Goal: Transaction & Acquisition: Purchase product/service

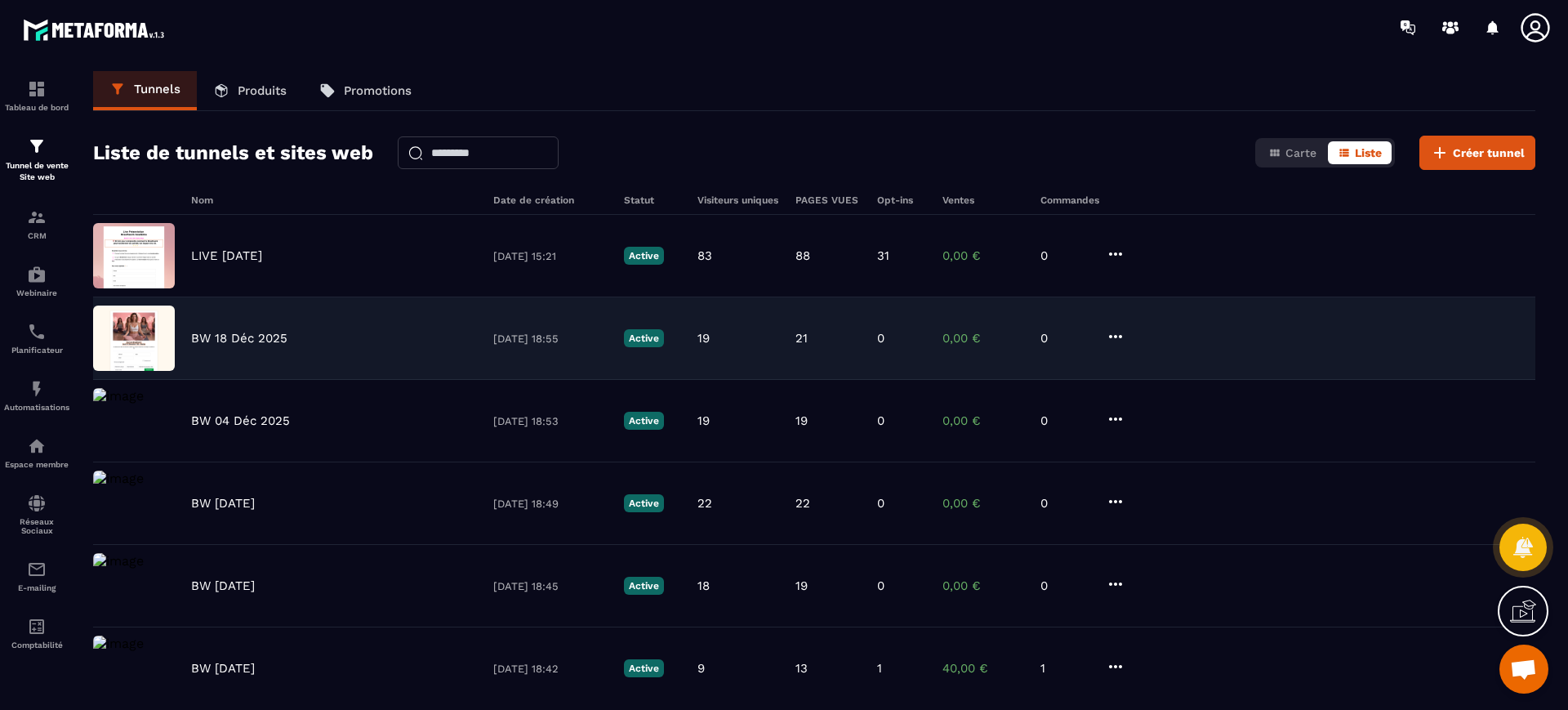
click at [226, 333] on p "BW 18 Déc 2025" at bounding box center [239, 338] width 97 height 14
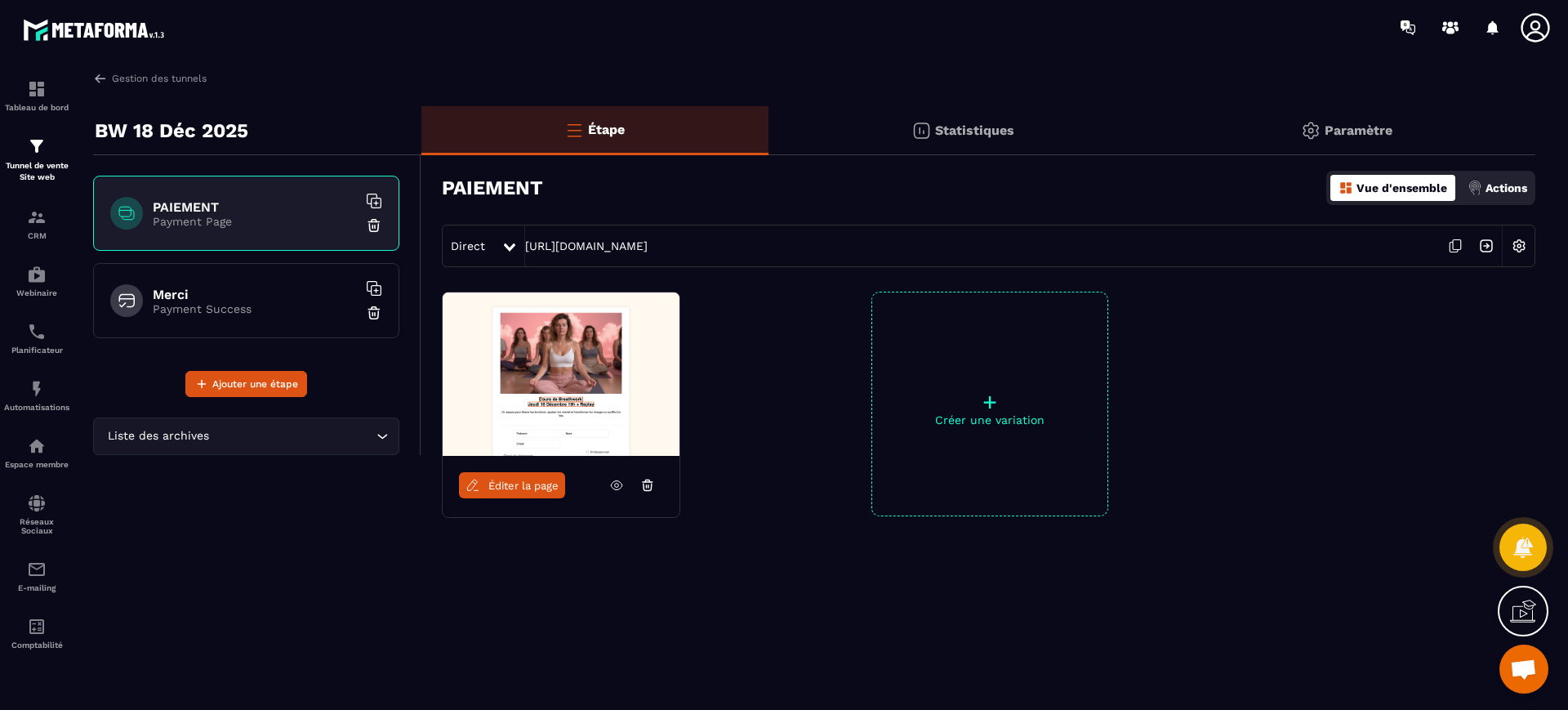
click at [241, 299] on h6 "Merci" at bounding box center [254, 295] width 204 height 15
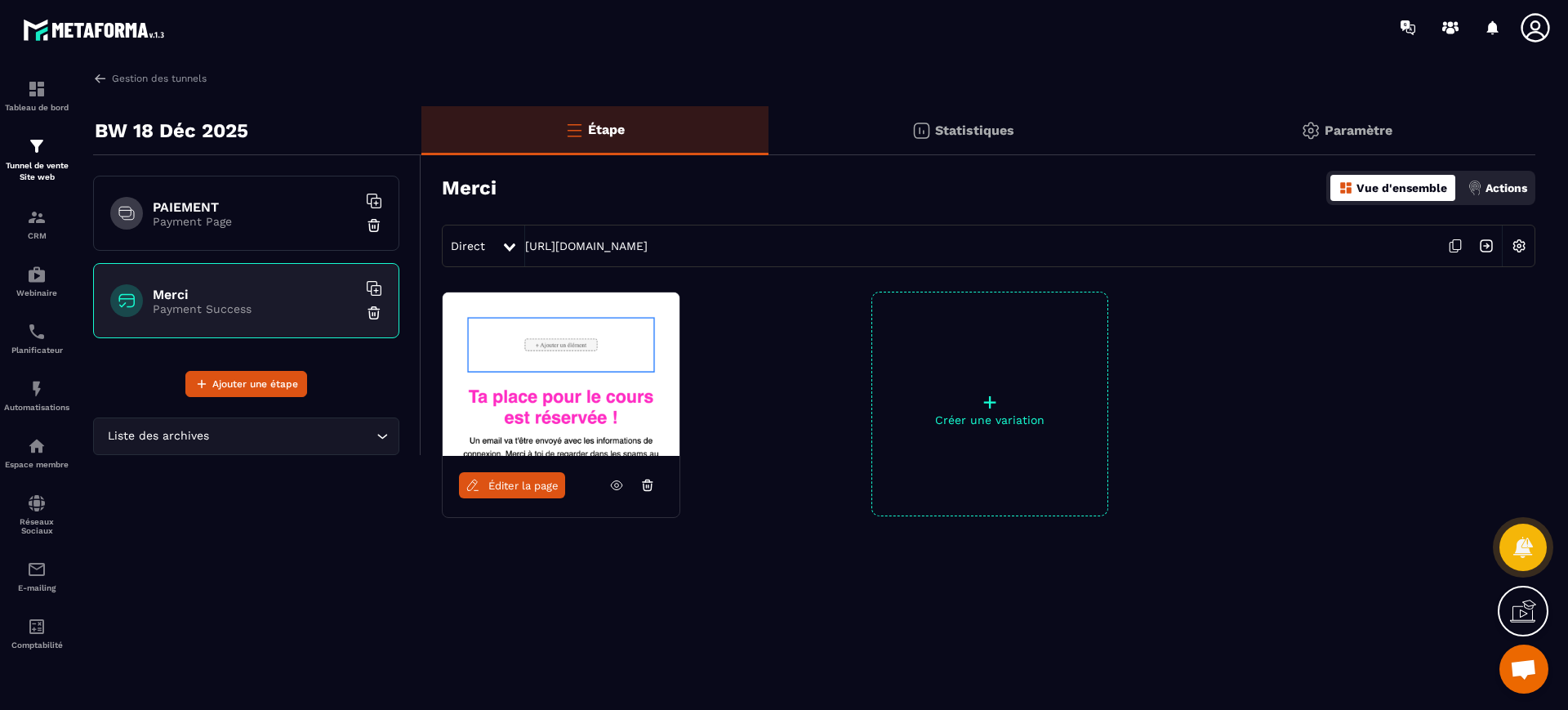
click at [1456, 242] on icon at bounding box center [1455, 246] width 31 height 31
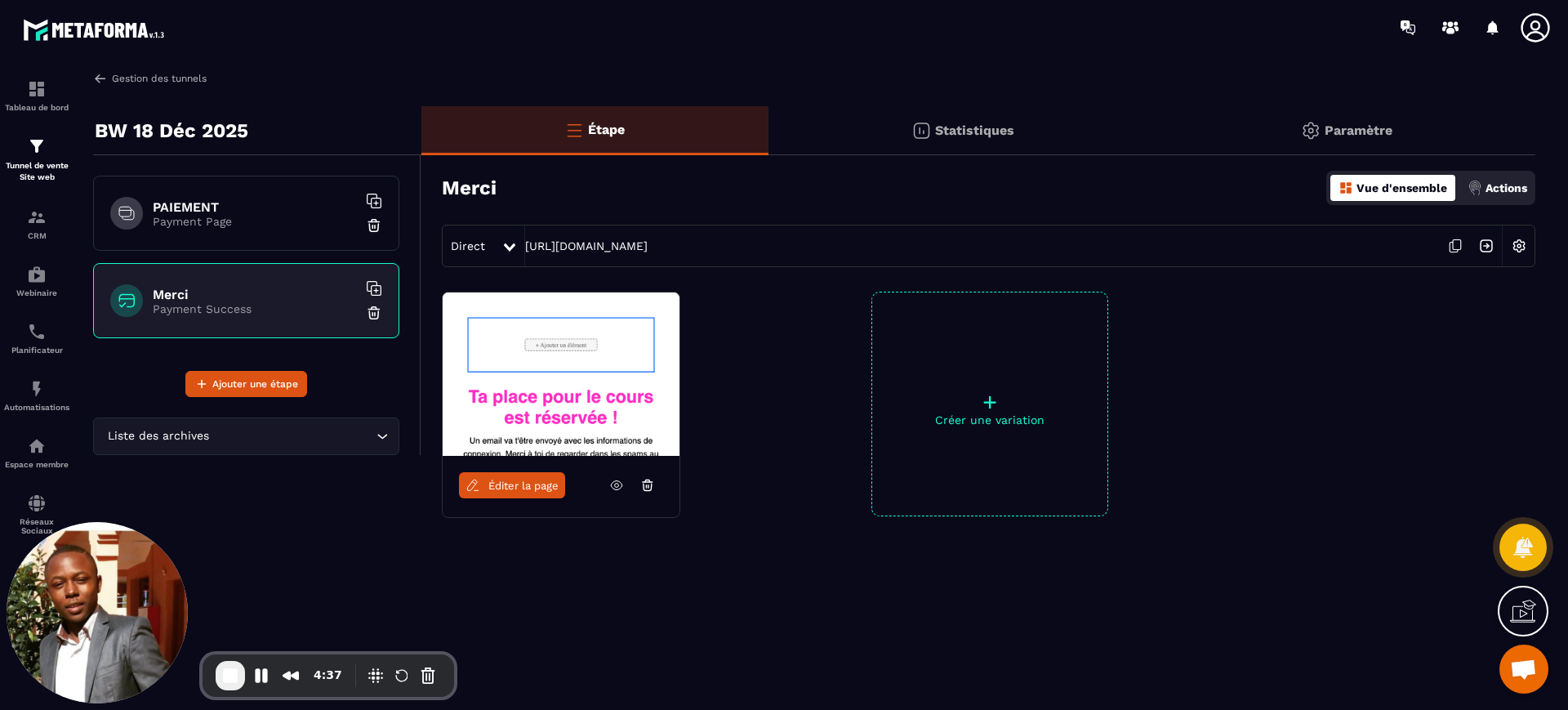
click at [174, 76] on link "Gestion des tunnels" at bounding box center [150, 78] width 114 height 14
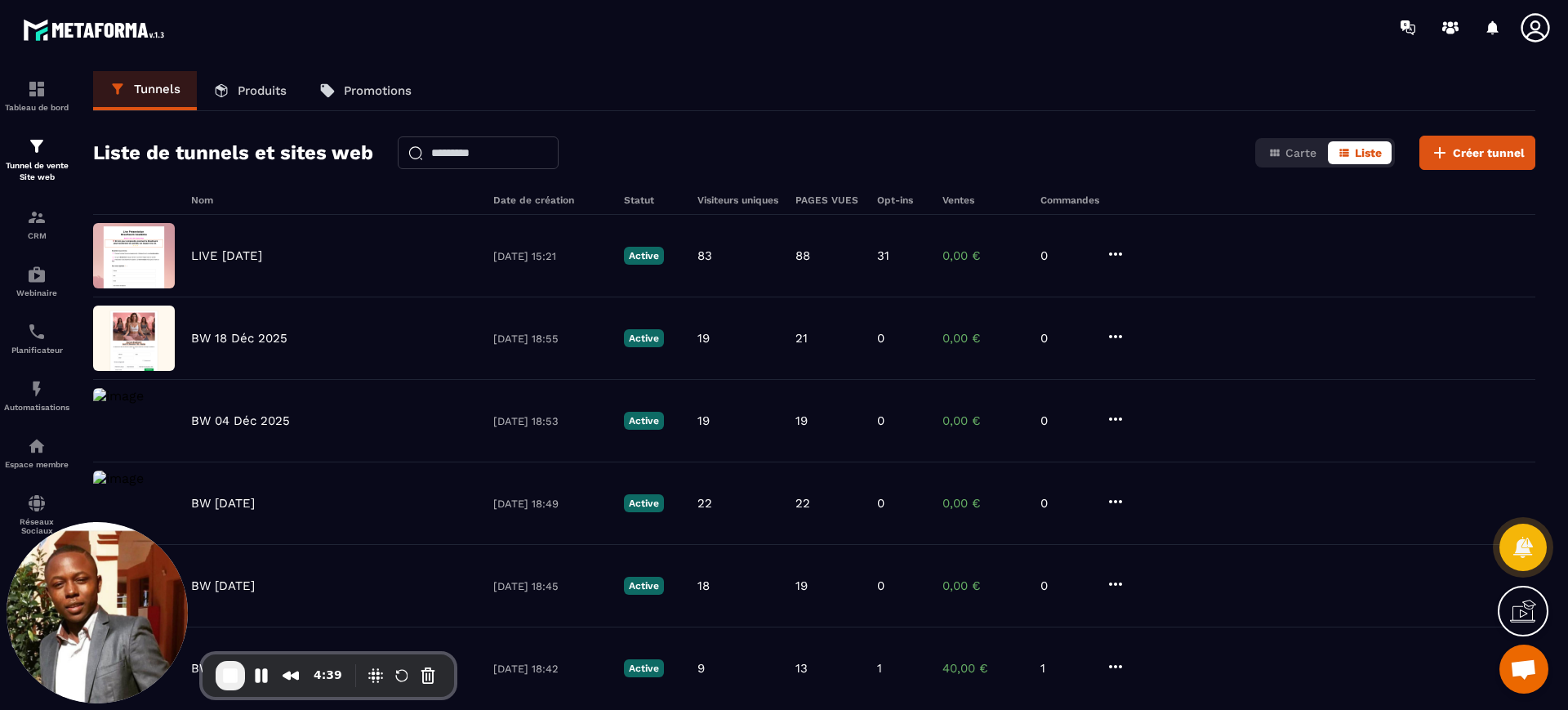
click at [267, 83] on p "Produits" at bounding box center [262, 90] width 49 height 14
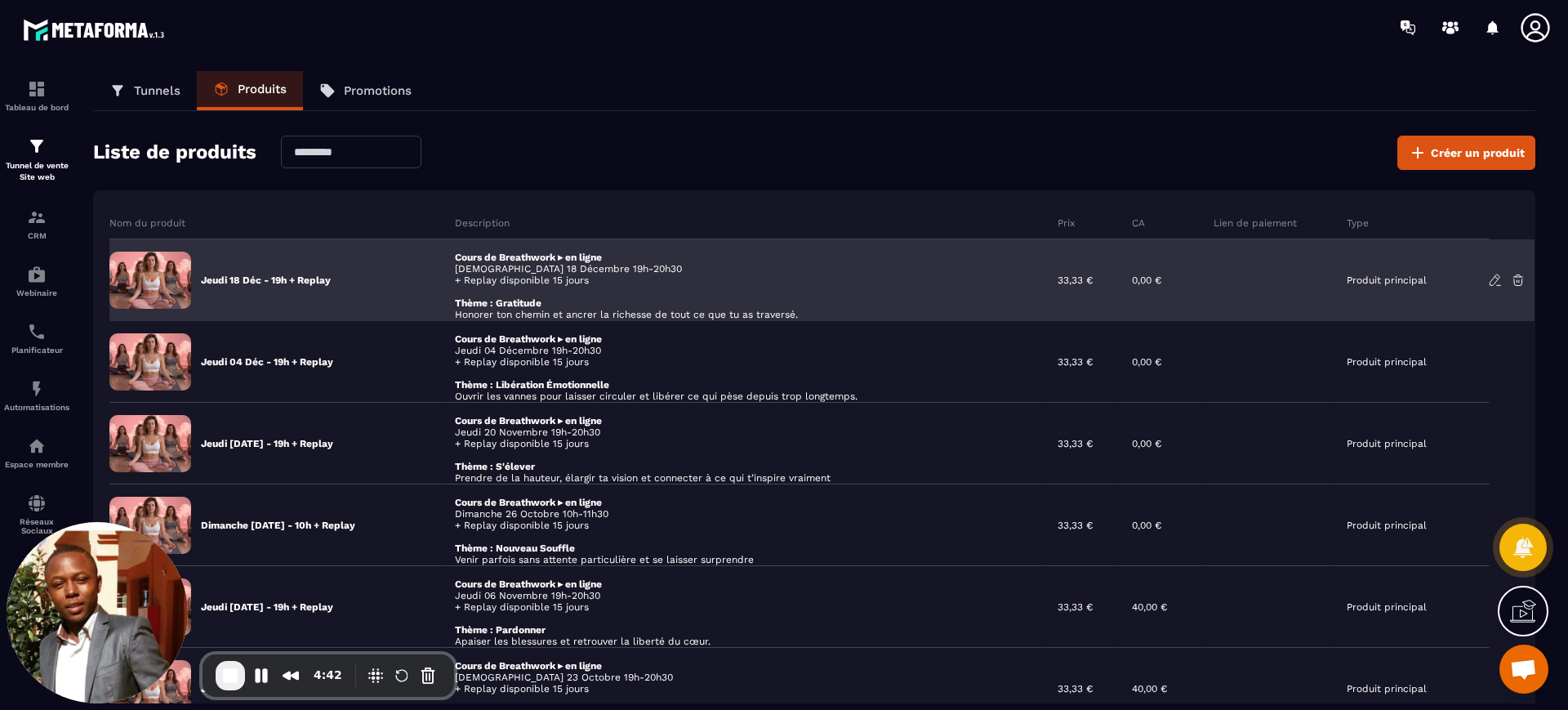
click at [1495, 279] on icon at bounding box center [1495, 280] width 14 height 14
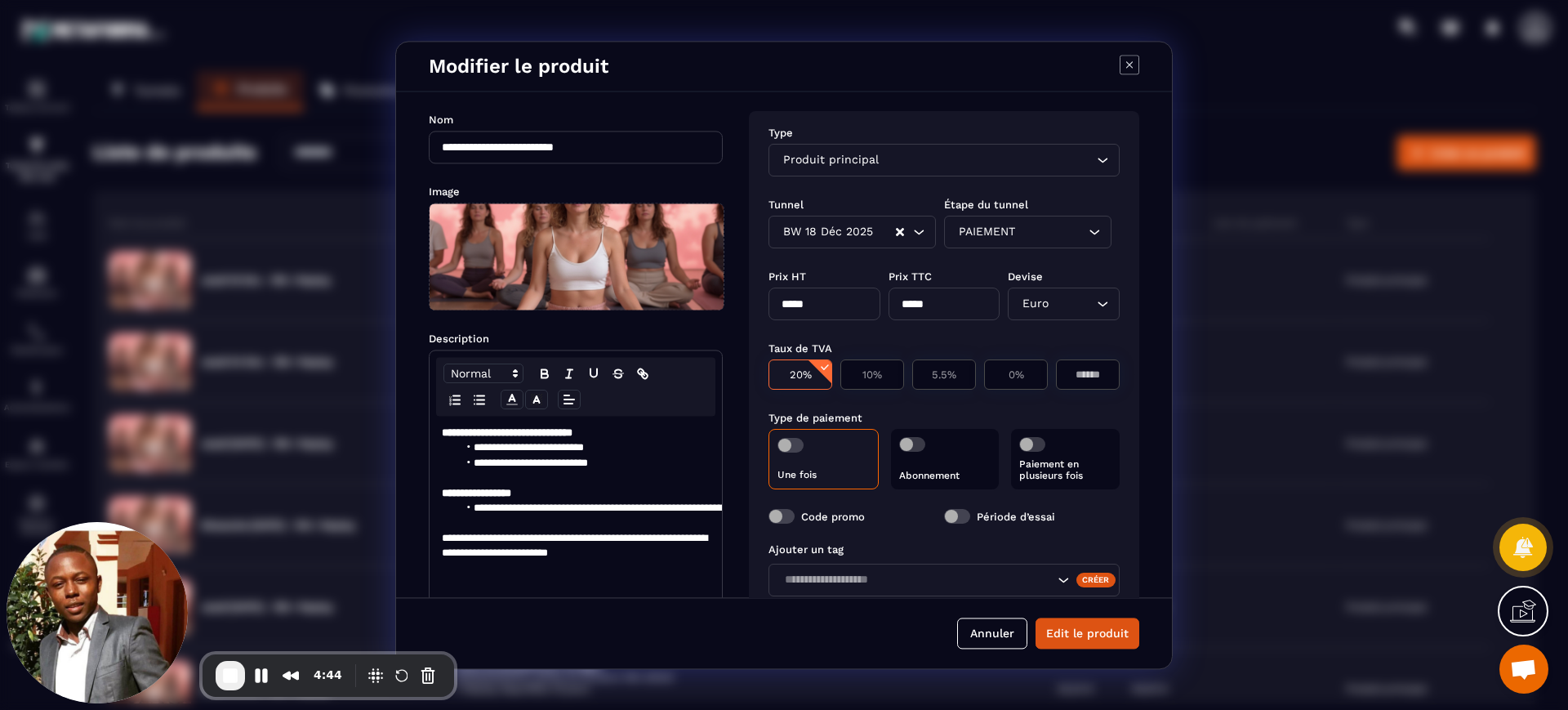
scroll to position [120, 0]
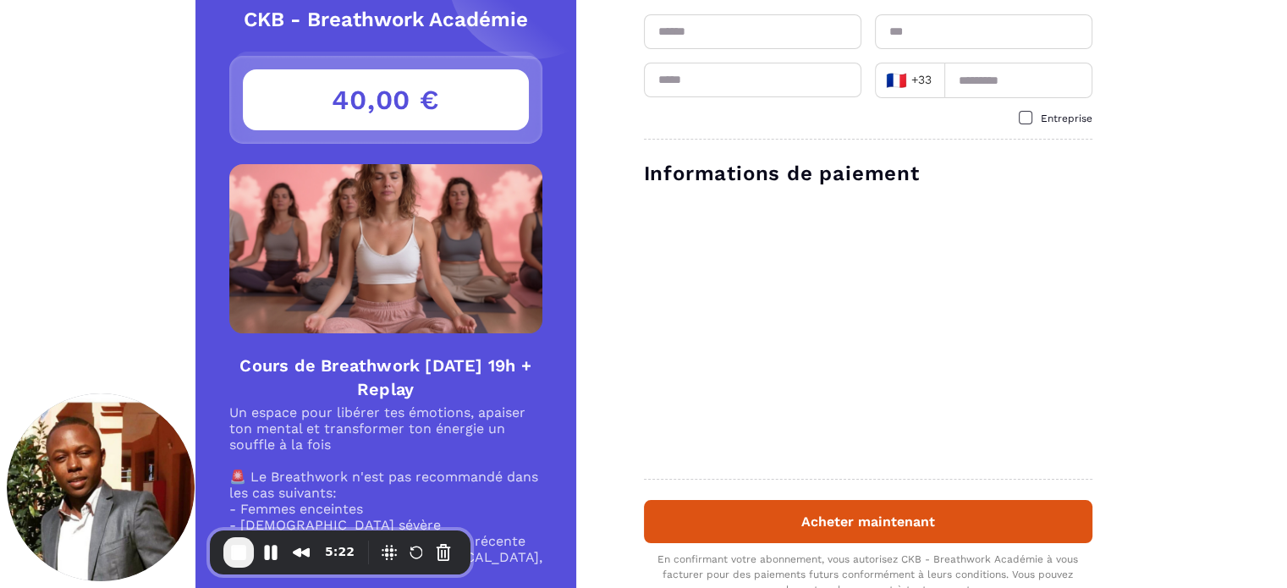
scroll to position [64, 0]
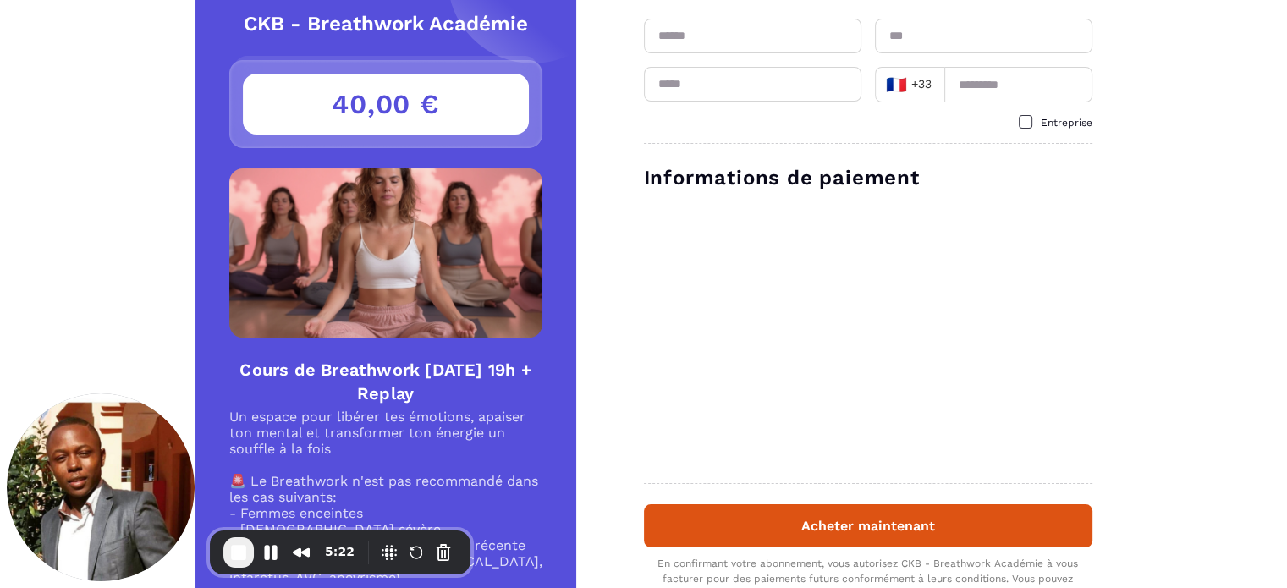
click at [1286, 149] on html "CKB - Breathwork Académie Détails Cours de Breathwork Jeudi 18 Décembre 19h + R…" at bounding box center [643, 372] width 1287 height 872
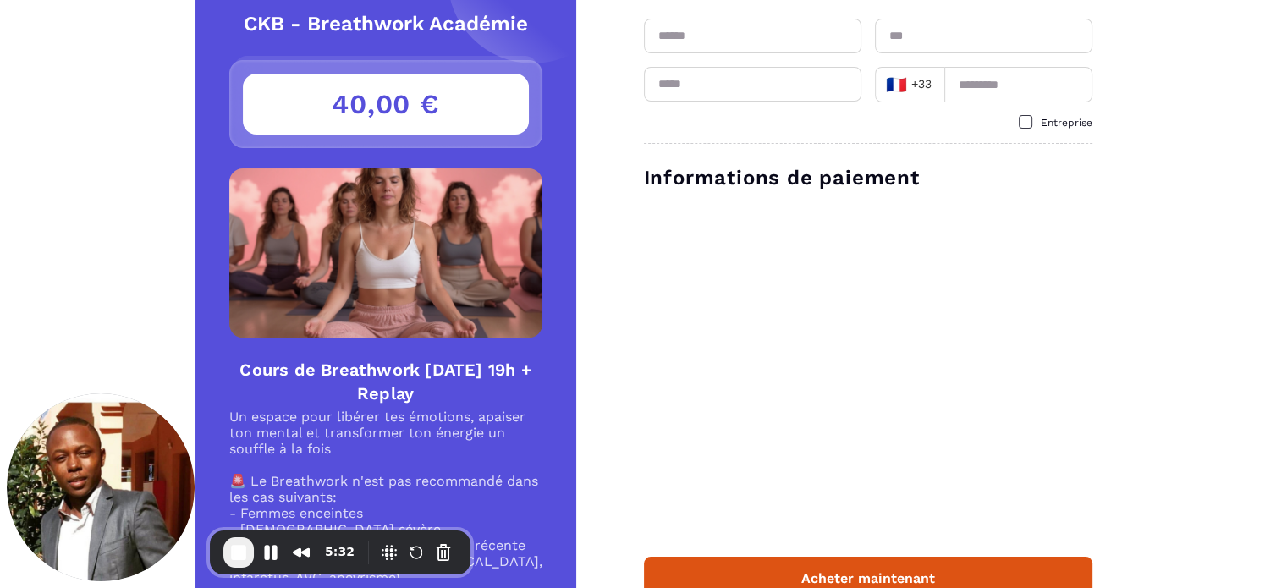
scroll to position [0, 0]
